Goal: Task Accomplishment & Management: Manage account settings

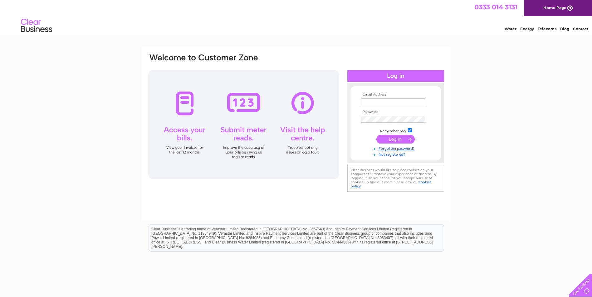
click at [372, 101] on input "text" at bounding box center [393, 102] width 64 height 7
type input "lanmar@btconnect.com"
click at [394, 138] on input "submit" at bounding box center [395, 139] width 38 height 9
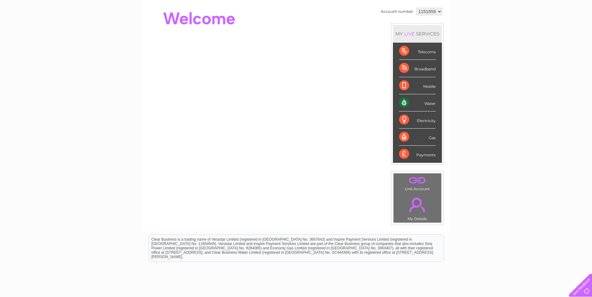
scroll to position [94, 0]
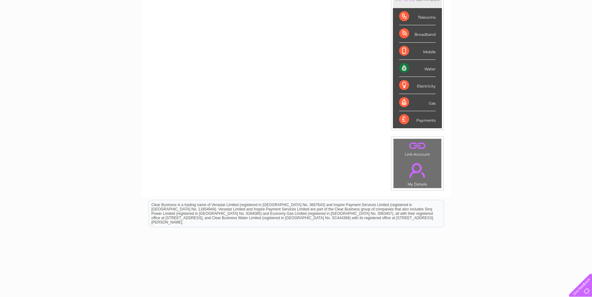
click at [429, 70] on div "Water" at bounding box center [417, 68] width 36 height 17
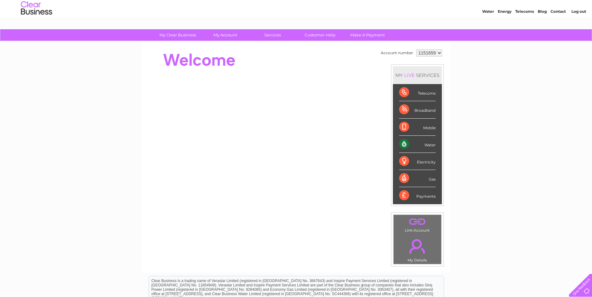
scroll to position [0, 0]
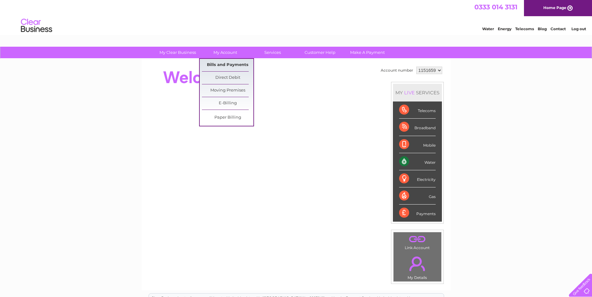
click at [224, 64] on link "Bills and Payments" at bounding box center [227, 65] width 51 height 12
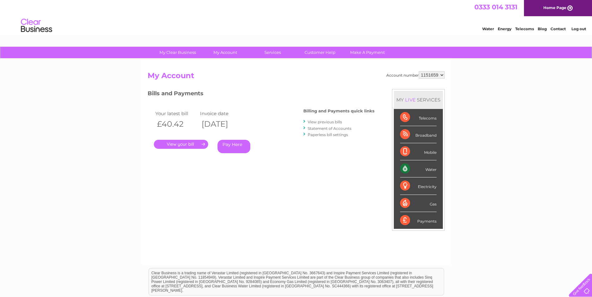
click at [178, 143] on link "." at bounding box center [181, 144] width 54 height 9
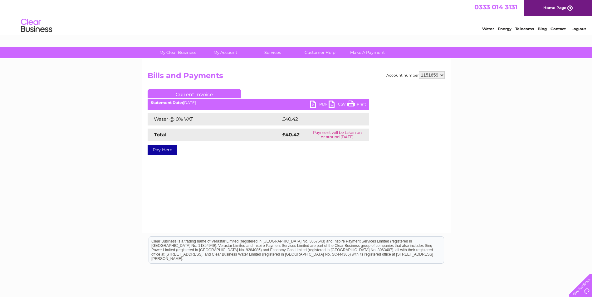
click at [320, 104] on link "PDF" at bounding box center [319, 105] width 19 height 9
click at [578, 29] on link "Log out" at bounding box center [578, 29] width 15 height 5
